Goal: Information Seeking & Learning: Learn about a topic

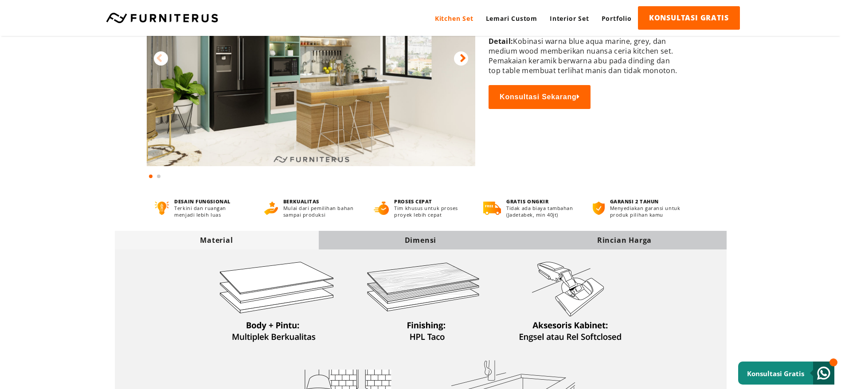
scroll to position [266, 0]
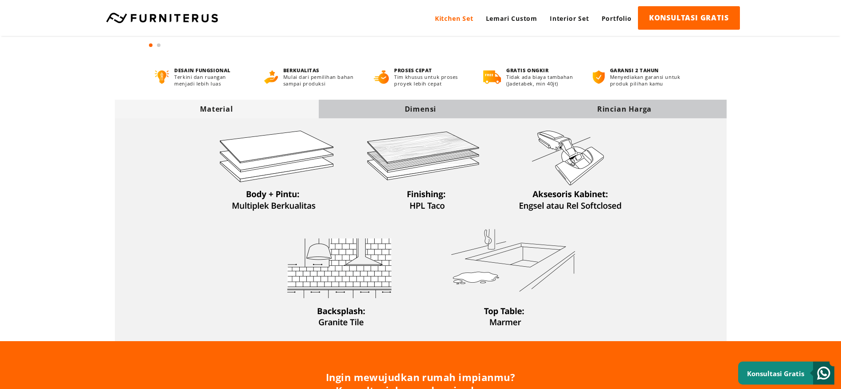
click at [443, 121] on img at bounding box center [420, 228] width 424 height 218
click at [443, 120] on img at bounding box center [420, 228] width 424 height 218
click at [444, 115] on div "Dimensi" at bounding box center [421, 109] width 204 height 19
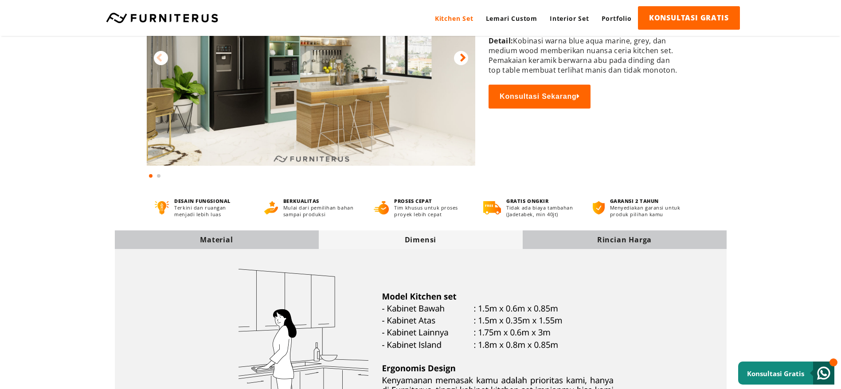
scroll to position [133, 0]
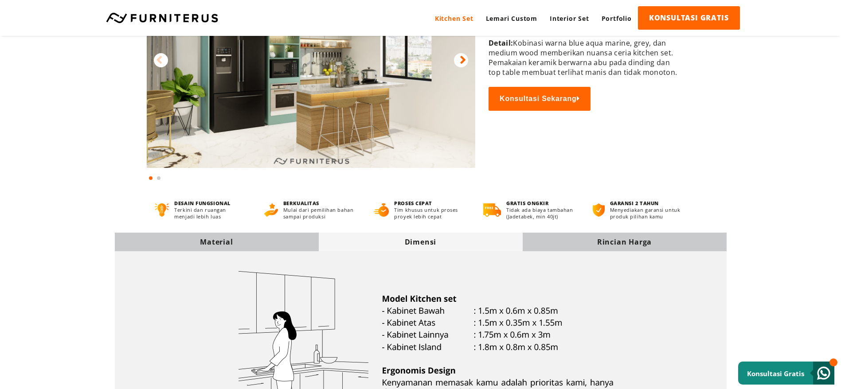
click at [575, 243] on div "Rincian Harga" at bounding box center [625, 242] width 204 height 10
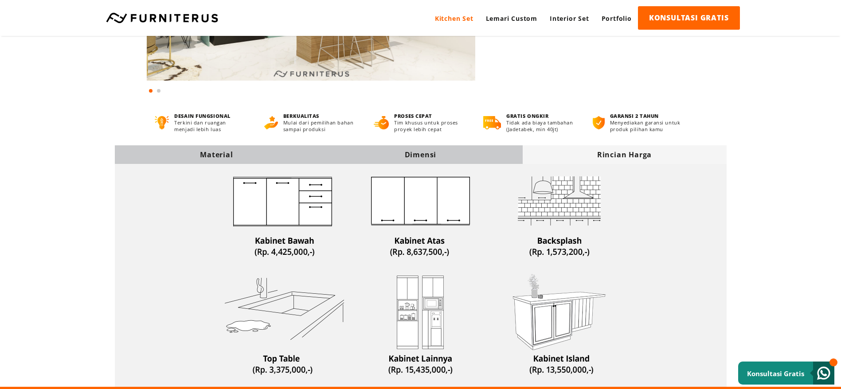
scroll to position [200, 0]
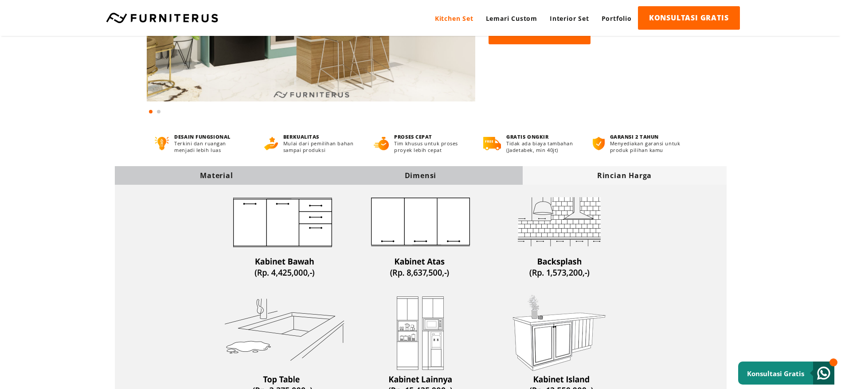
click at [470, 176] on div "Dimensi" at bounding box center [421, 176] width 204 height 10
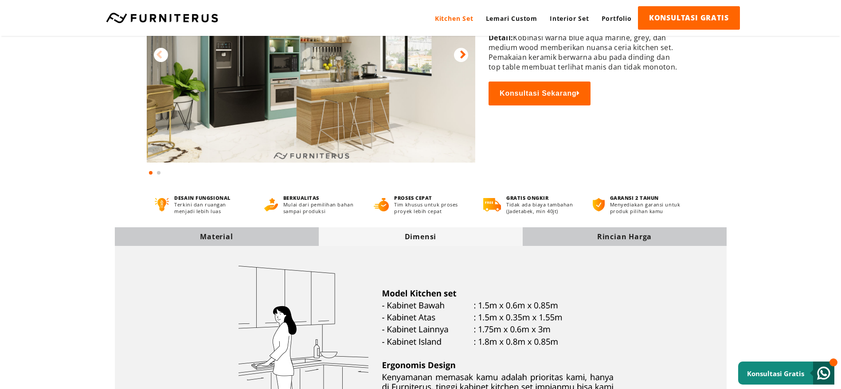
scroll to position [133, 0]
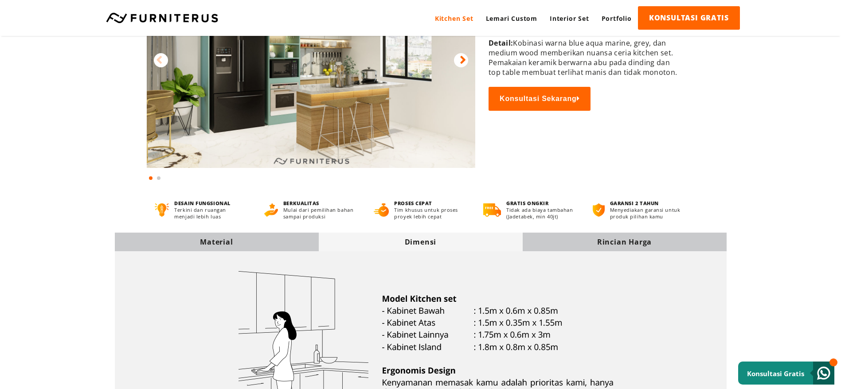
click at [256, 247] on div "Material" at bounding box center [217, 242] width 204 height 19
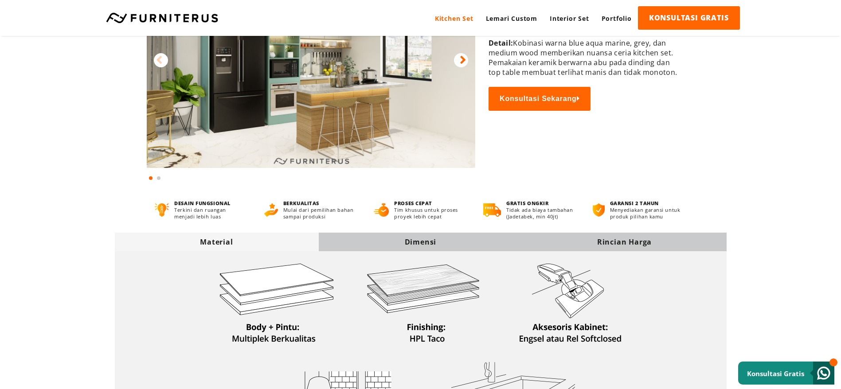
click at [414, 245] on div "Dimensi" at bounding box center [421, 242] width 204 height 10
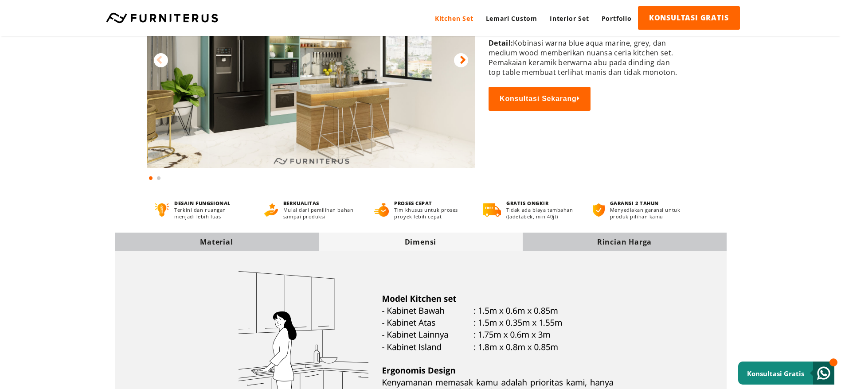
click at [568, 245] on div "Rincian Harga" at bounding box center [625, 242] width 204 height 10
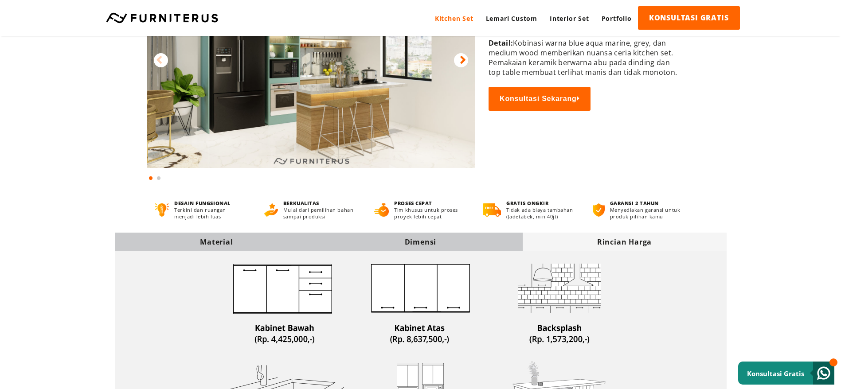
scroll to position [0, 0]
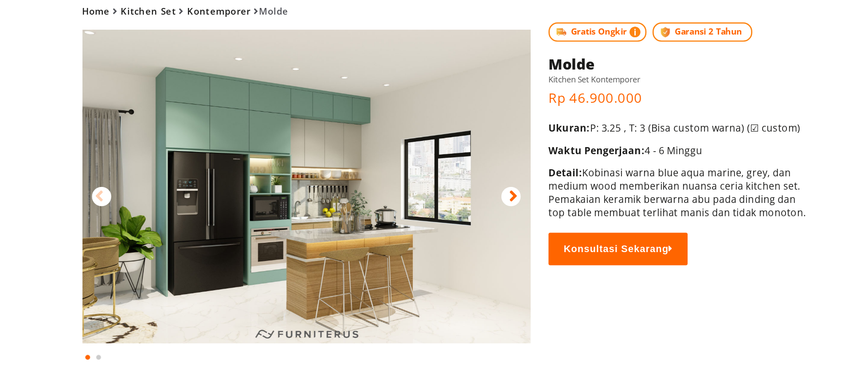
click at [323, 157] on img at bounding box center [311, 178] width 329 height 230
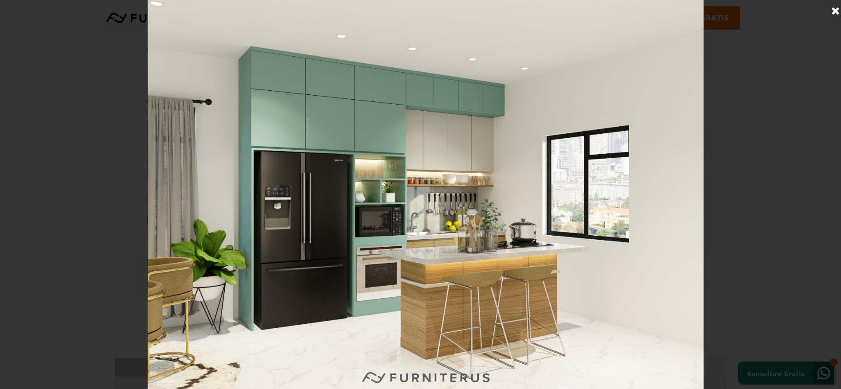
click at [837, 11] on link at bounding box center [836, 11] width 22 height 22
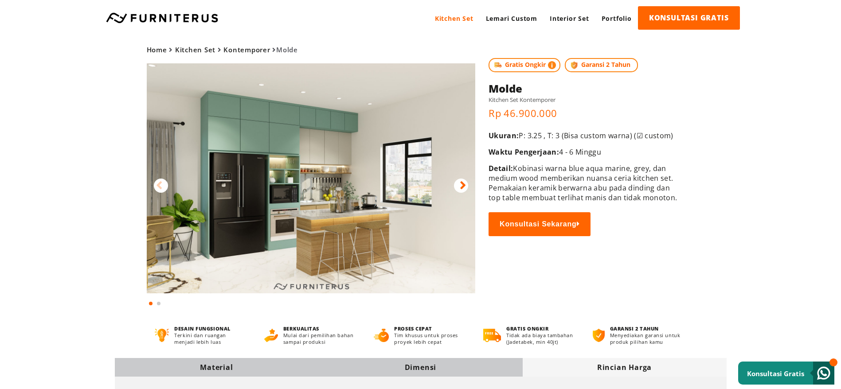
click at [411, 205] on img at bounding box center [311, 178] width 329 height 230
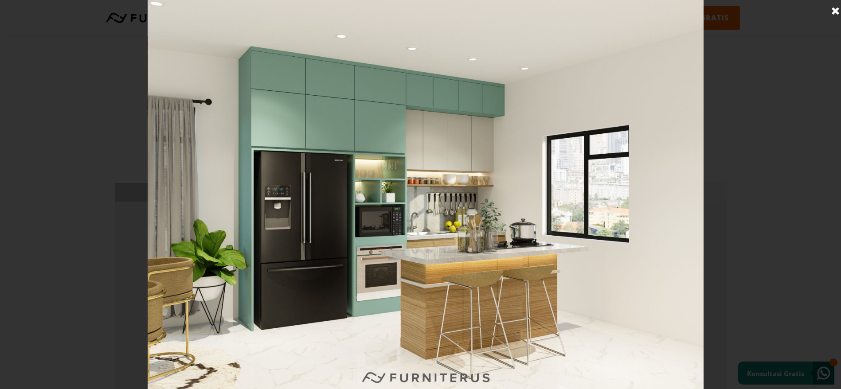
scroll to position [67, 0]
click at [837, 12] on link at bounding box center [836, 11] width 22 height 22
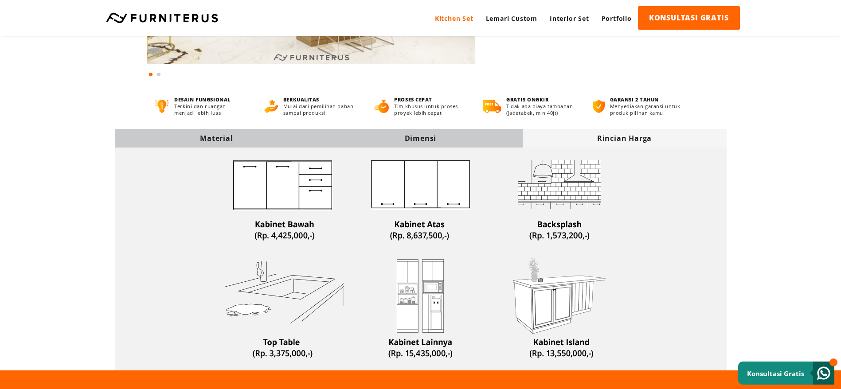
scroll to position [266, 0]
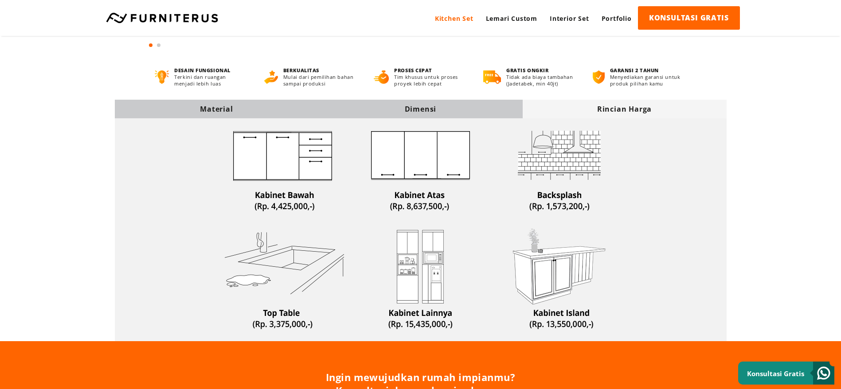
click at [456, 115] on div "Dimensi" at bounding box center [421, 109] width 204 height 19
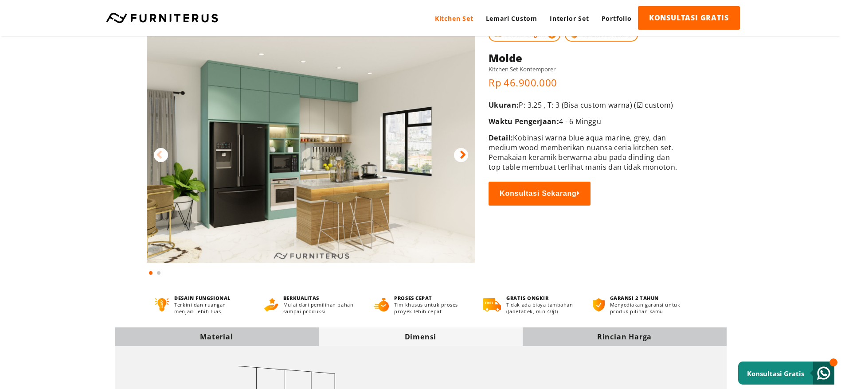
scroll to position [0, 0]
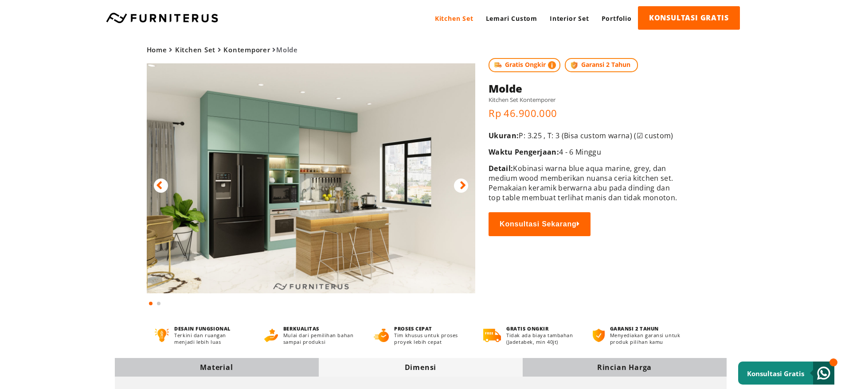
click at [402, 188] on img at bounding box center [310, 178] width 329 height 230
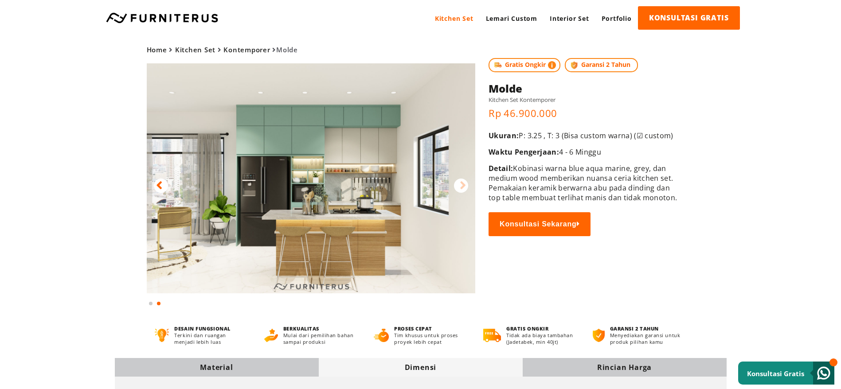
click at [386, 173] on img at bounding box center [311, 178] width 329 height 230
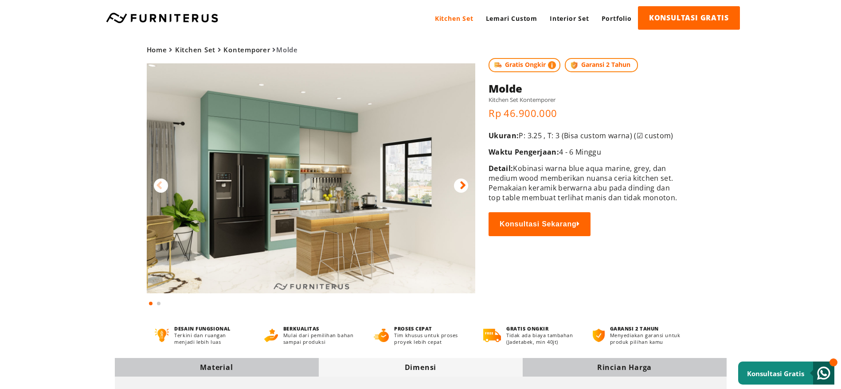
click at [458, 181] on div at bounding box center [461, 186] width 14 height 14
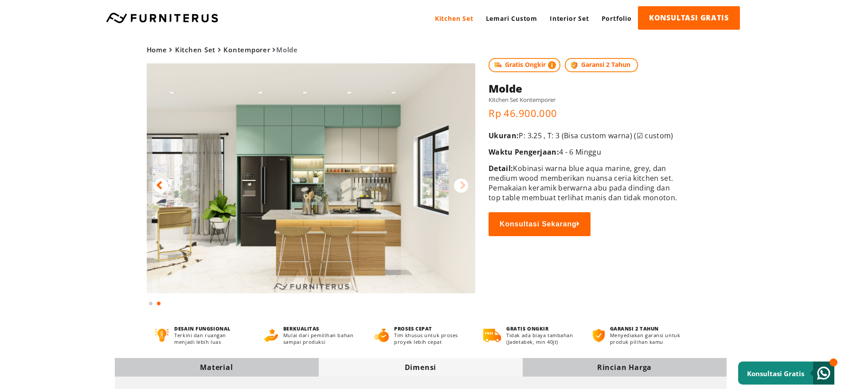
click at [402, 190] on img at bounding box center [311, 178] width 329 height 230
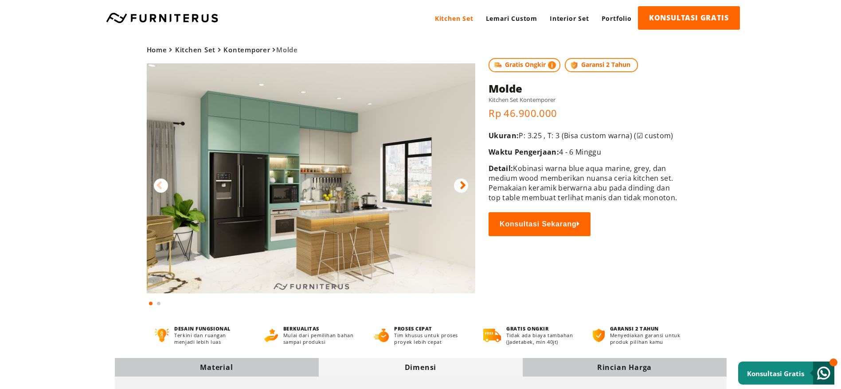
click at [403, 190] on img at bounding box center [311, 178] width 329 height 230
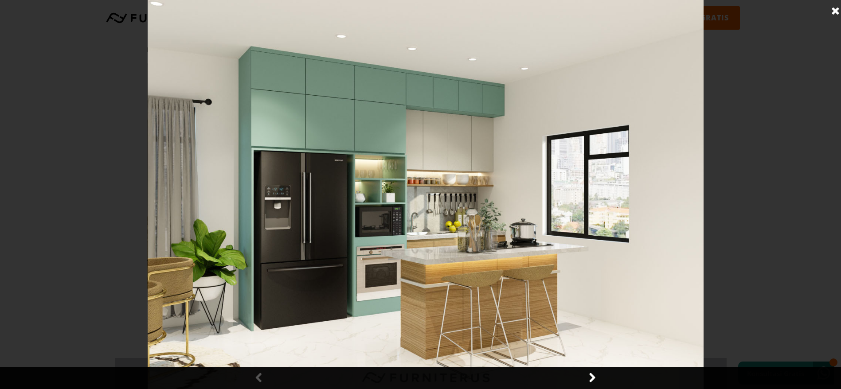
click at [590, 380] on link at bounding box center [592, 378] width 22 height 22
